Goal: Task Accomplishment & Management: Manage account settings

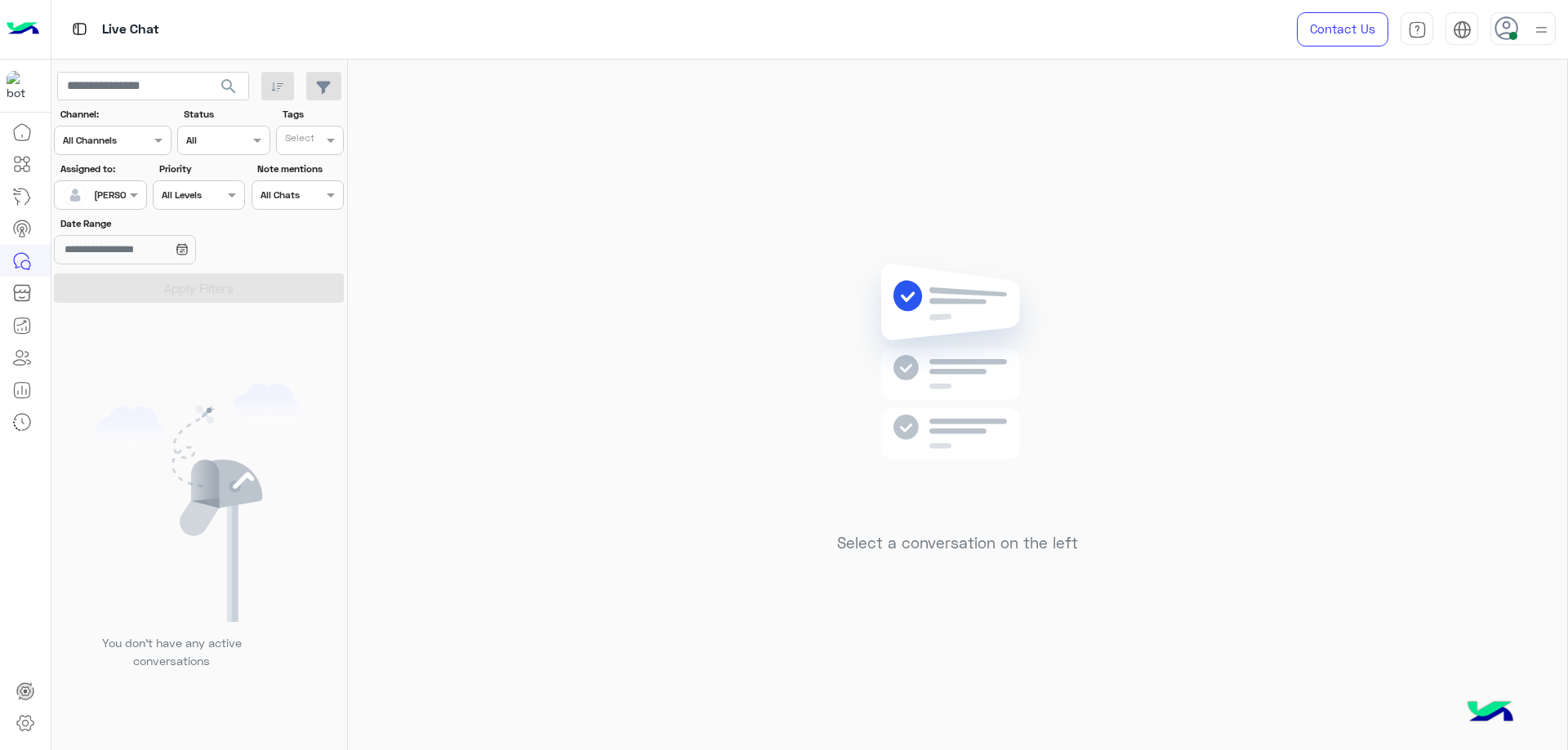
click at [1561, 33] on div "Contact Us Help Center عربي English" at bounding box center [1420, 29] width 296 height 59
click at [1540, 31] on img at bounding box center [1541, 29] width 20 height 20
click at [1481, 229] on label "Offline" at bounding box center [1453, 232] width 178 height 29
click at [1407, 362] on link "Sign Out" at bounding box center [1411, 360] width 46 height 14
